Goal: Find specific page/section: Find specific page/section

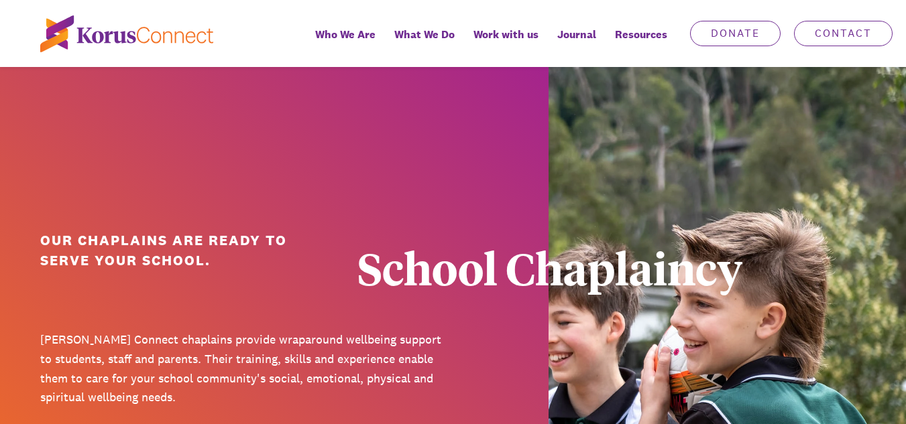
scroll to position [6, 0]
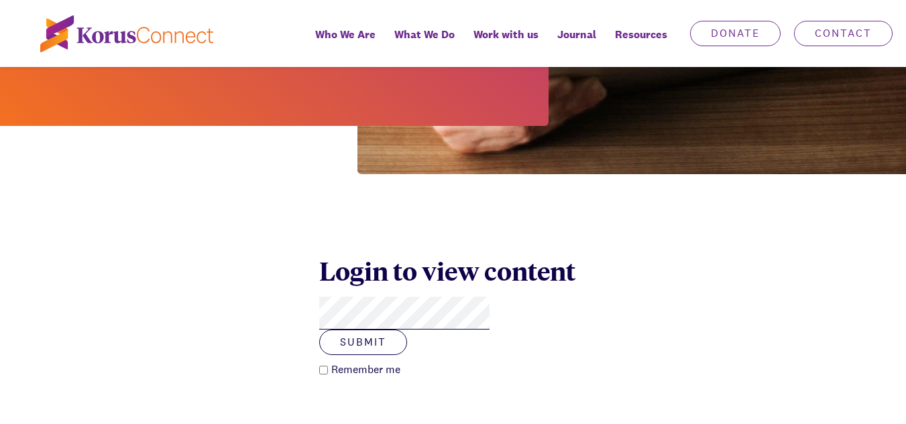
scroll to position [402, 0]
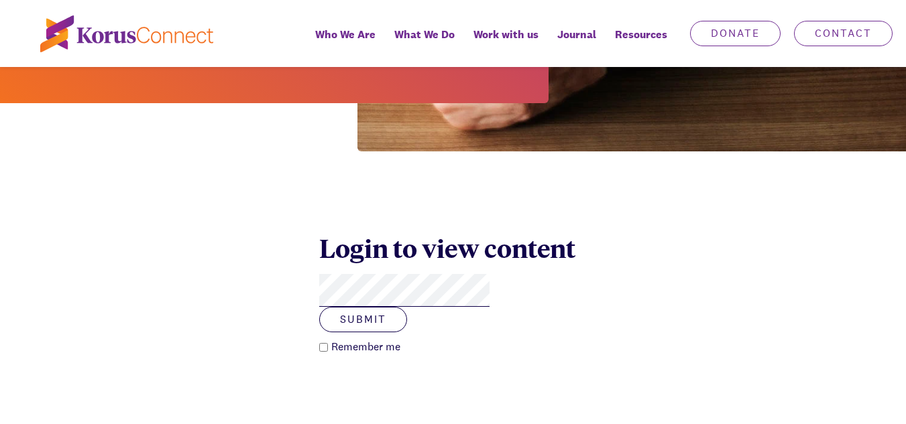
click at [319, 307] on button "Submit" at bounding box center [363, 319] width 88 height 25
click at [407, 307] on button "Submit" at bounding box center [363, 319] width 88 height 25
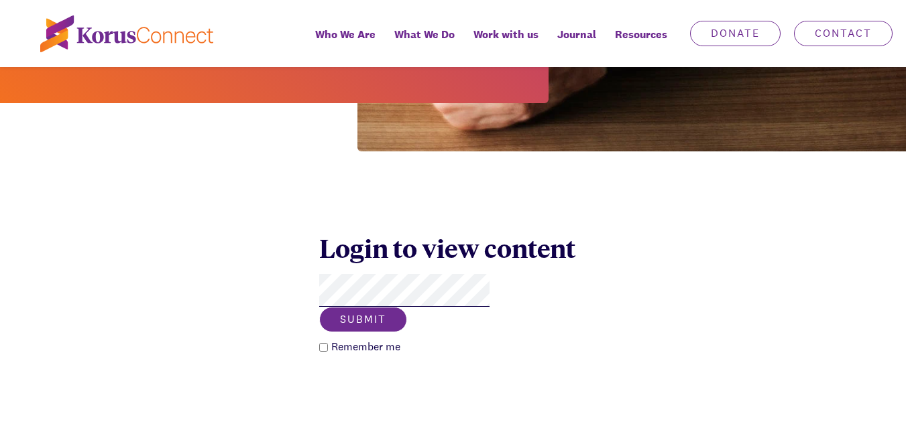
click at [407, 307] on button "Submit" at bounding box center [363, 319] width 88 height 25
click button "Submit" at bounding box center [363, 319] width 88 height 25
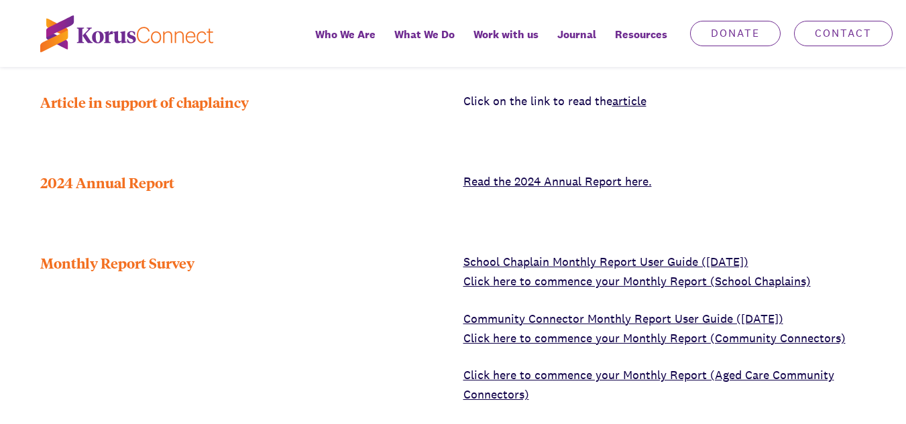
scroll to position [529, 0]
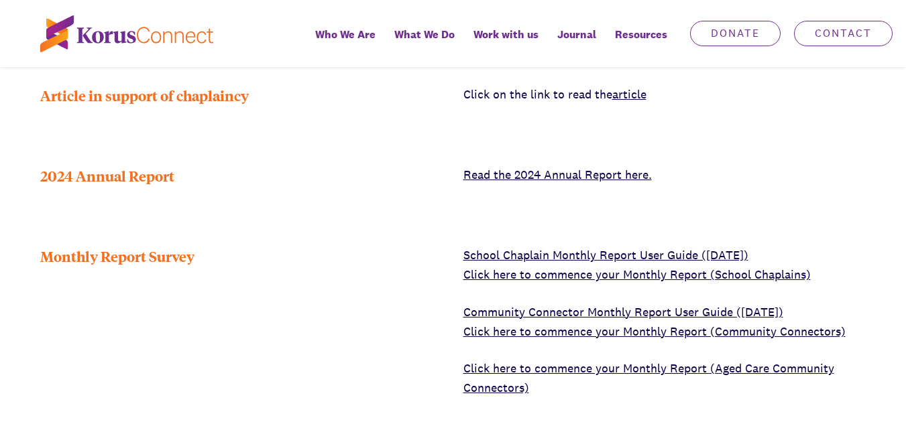
click at [564, 267] on link "Click here to commence your Monthly Report (School Chaplains)" at bounding box center [636, 274] width 347 height 15
